Goal: Check status: Check status

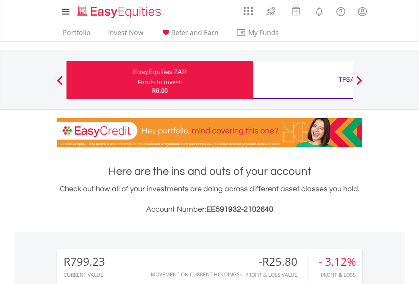
scroll to position [81, 133]
click at [138, 80] on div "Funds to invest:" at bounding box center [160, 82] width 45 height 8
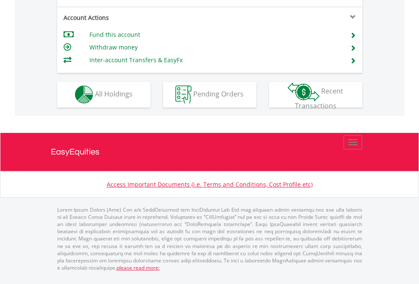
scroll to position [722, 0]
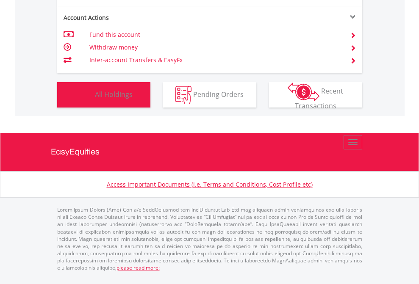
scroll to position [81, 133]
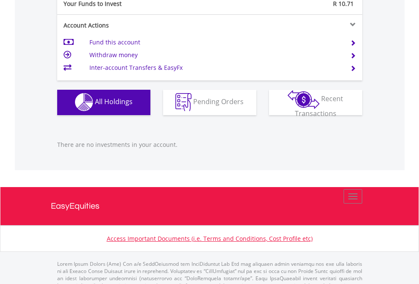
scroll to position [839, 0]
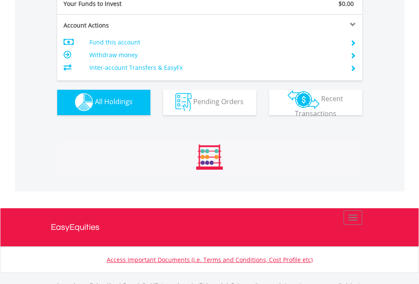
scroll to position [839, 0]
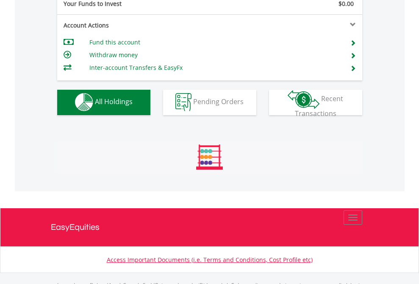
scroll to position [839, 0]
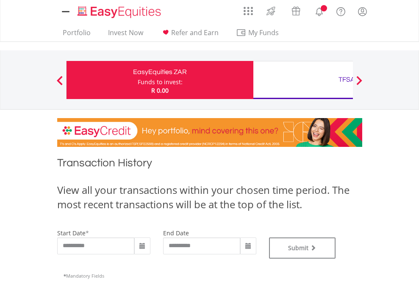
type input "**********"
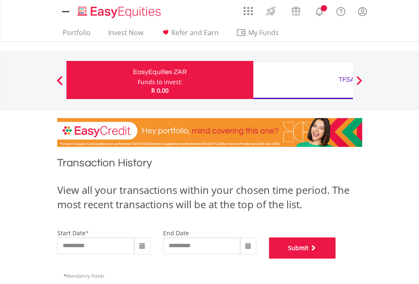
click at [336, 259] on button "Submit" at bounding box center [302, 248] width 67 height 21
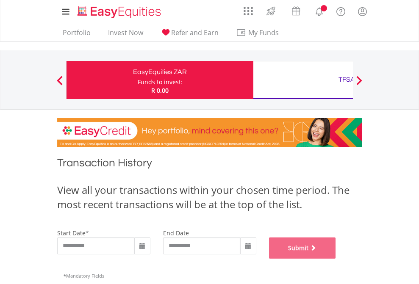
scroll to position [343, 0]
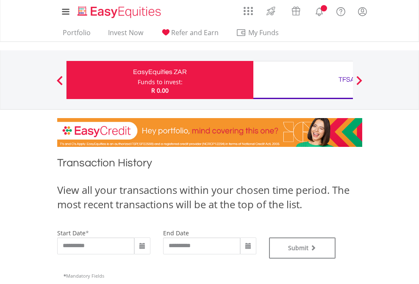
click at [303, 80] on div "TFSA" at bounding box center [346, 80] width 177 height 12
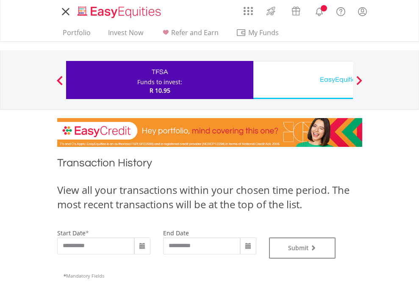
type input "**********"
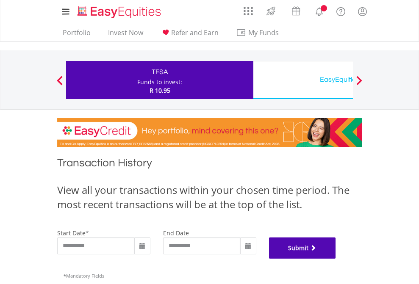
click at [336, 259] on button "Submit" at bounding box center [302, 248] width 67 height 21
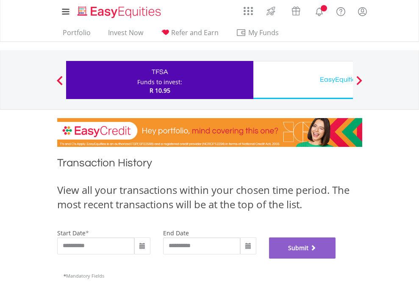
scroll to position [343, 0]
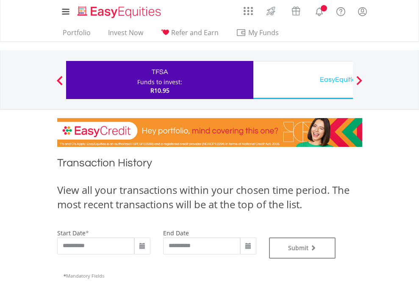
click at [303, 80] on div "EasyEquities USD" at bounding box center [346, 80] width 177 height 12
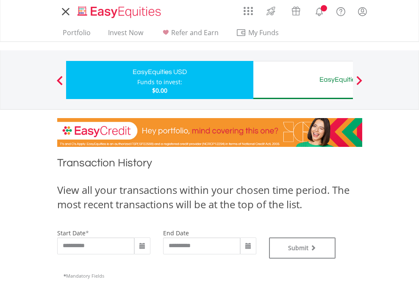
type input "**********"
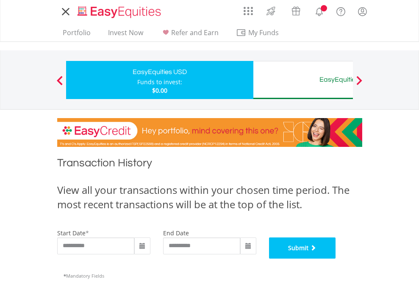
click at [336, 259] on button "Submit" at bounding box center [302, 248] width 67 height 21
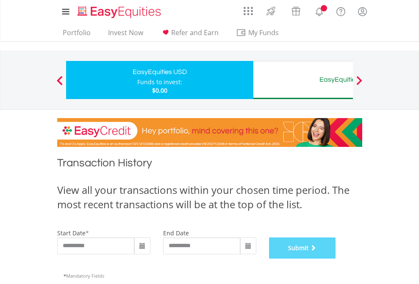
scroll to position [343, 0]
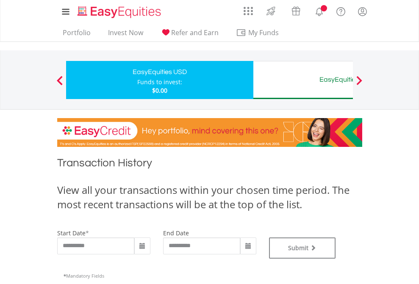
click at [303, 80] on div "EasyEquities AUD" at bounding box center [346, 80] width 177 height 12
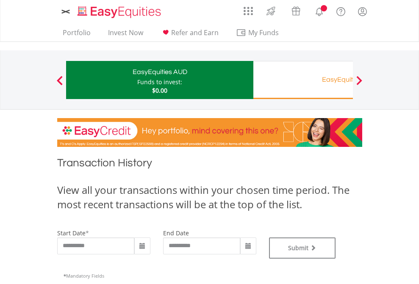
type input "**********"
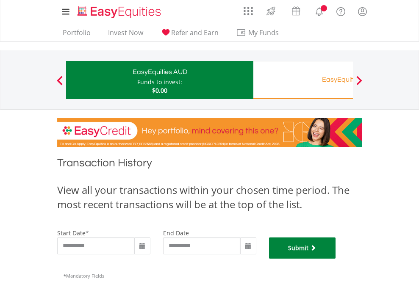
click at [336, 259] on button "Submit" at bounding box center [302, 248] width 67 height 21
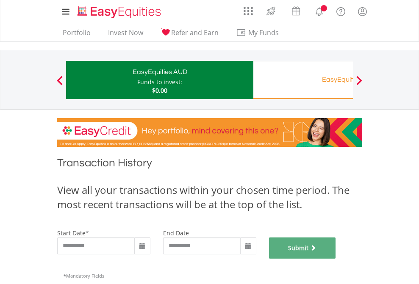
scroll to position [343, 0]
